Goal: Obtain resource: Download file/media

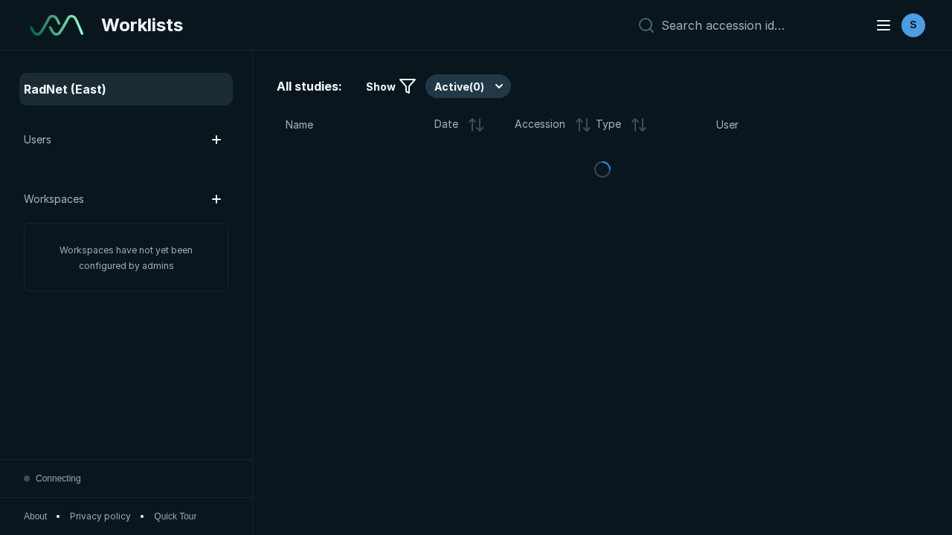
scroll to position [4060, 6193]
